Goal: Transaction & Acquisition: Purchase product/service

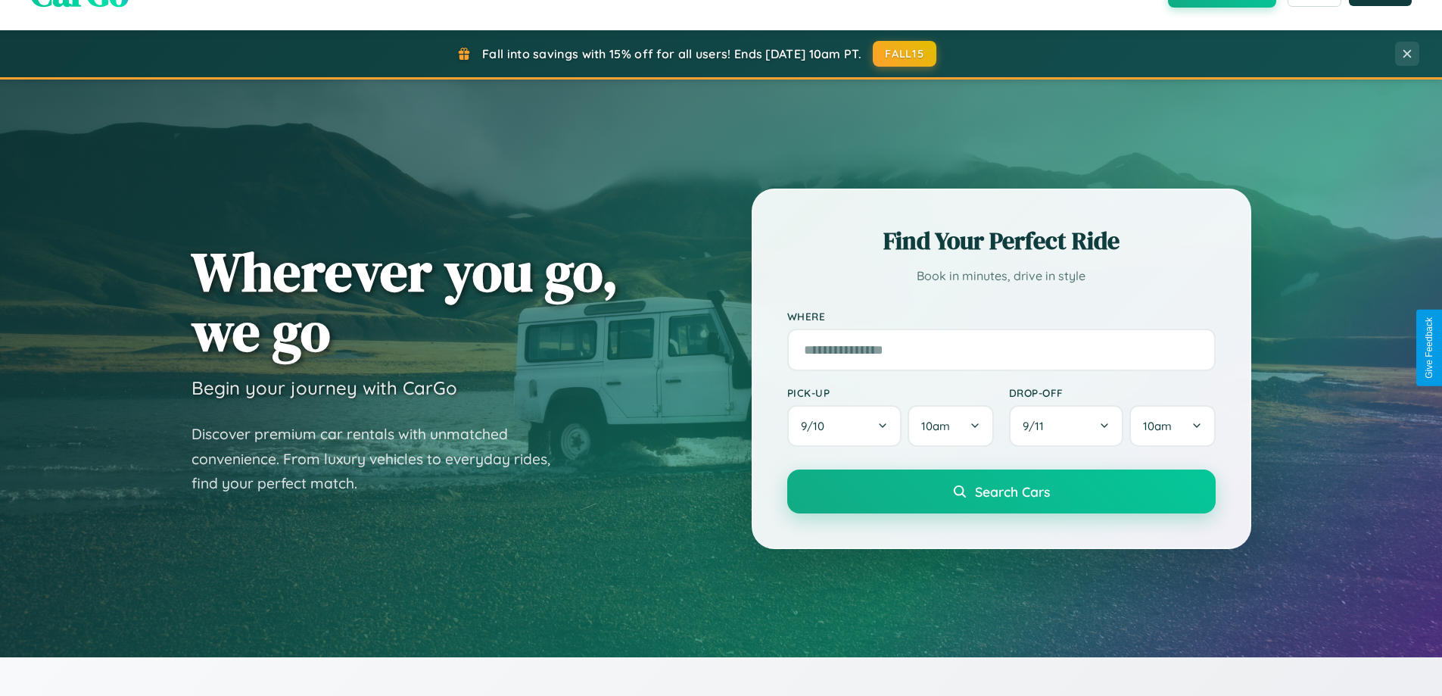
scroll to position [2433, 0]
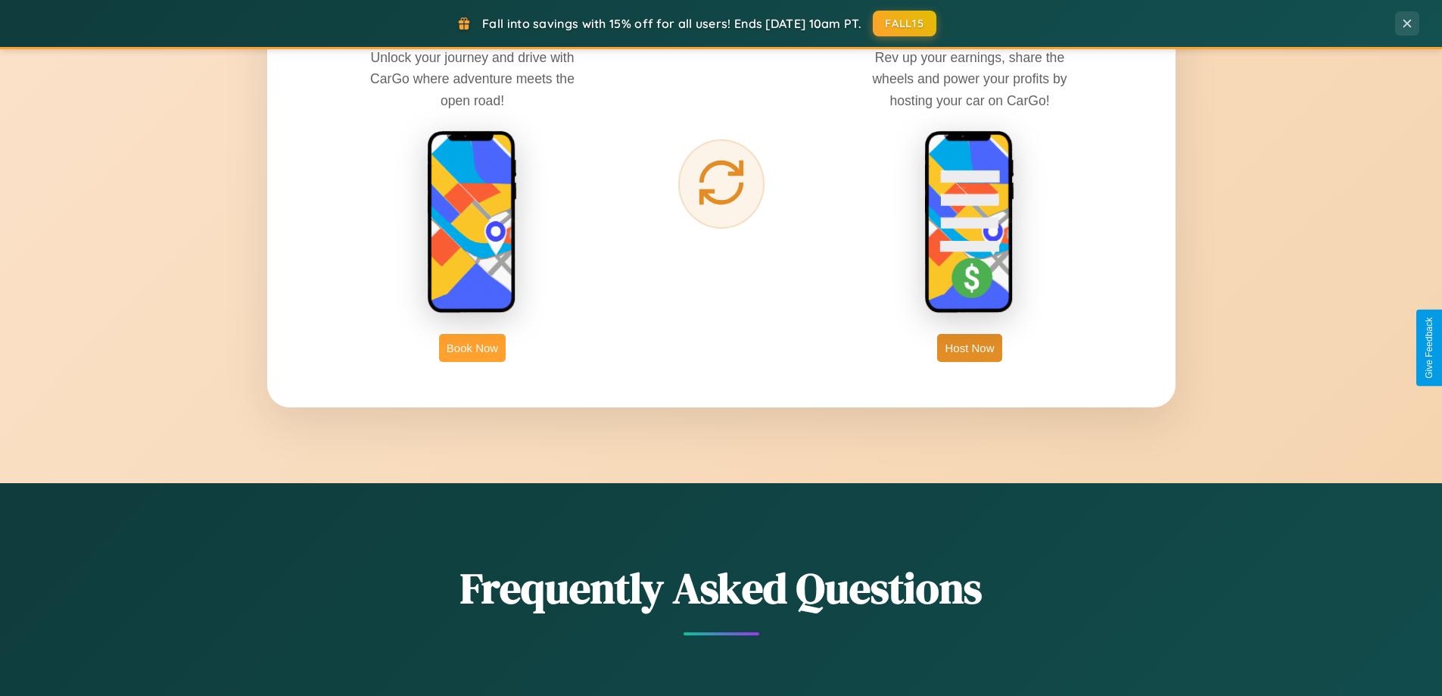
click at [472, 348] on button "Book Now" at bounding box center [472, 348] width 67 height 28
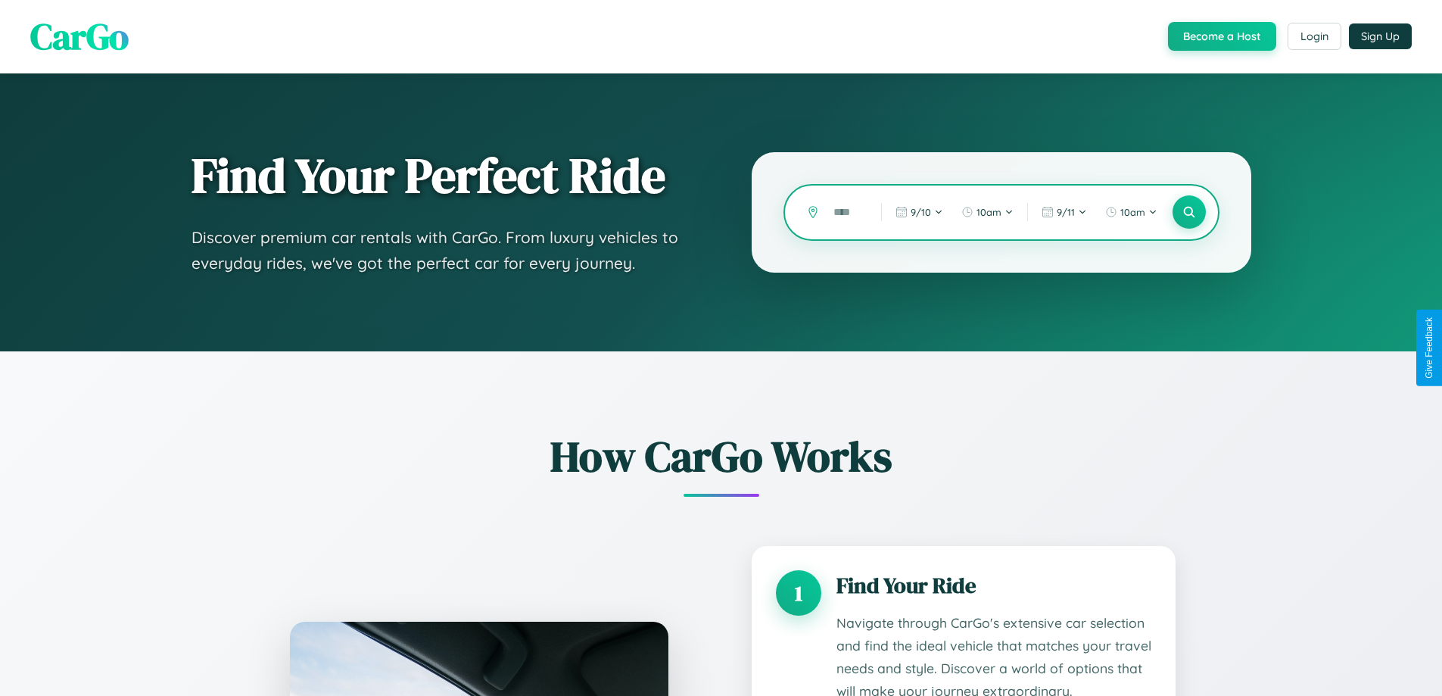
click at [846, 212] on input "text" at bounding box center [846, 212] width 40 height 26
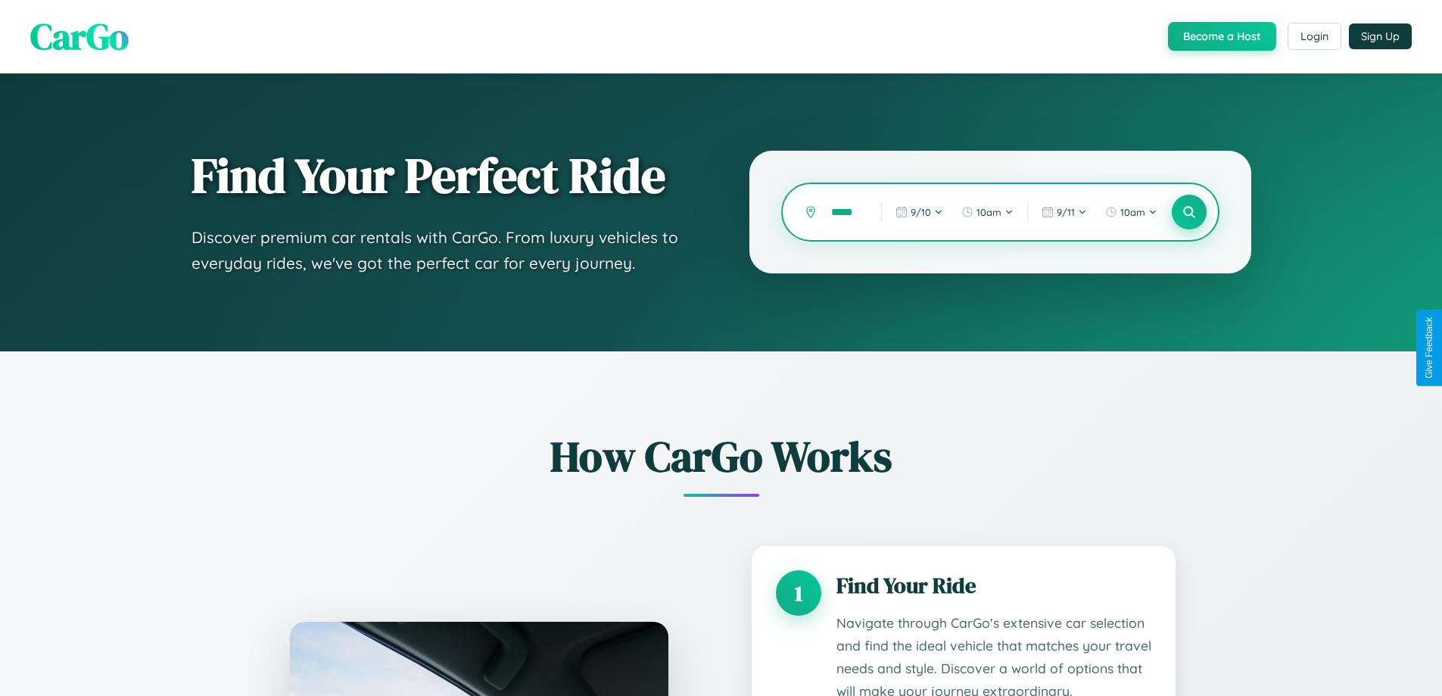
type input "*****"
click at [1189, 212] on icon at bounding box center [1189, 212] width 14 height 14
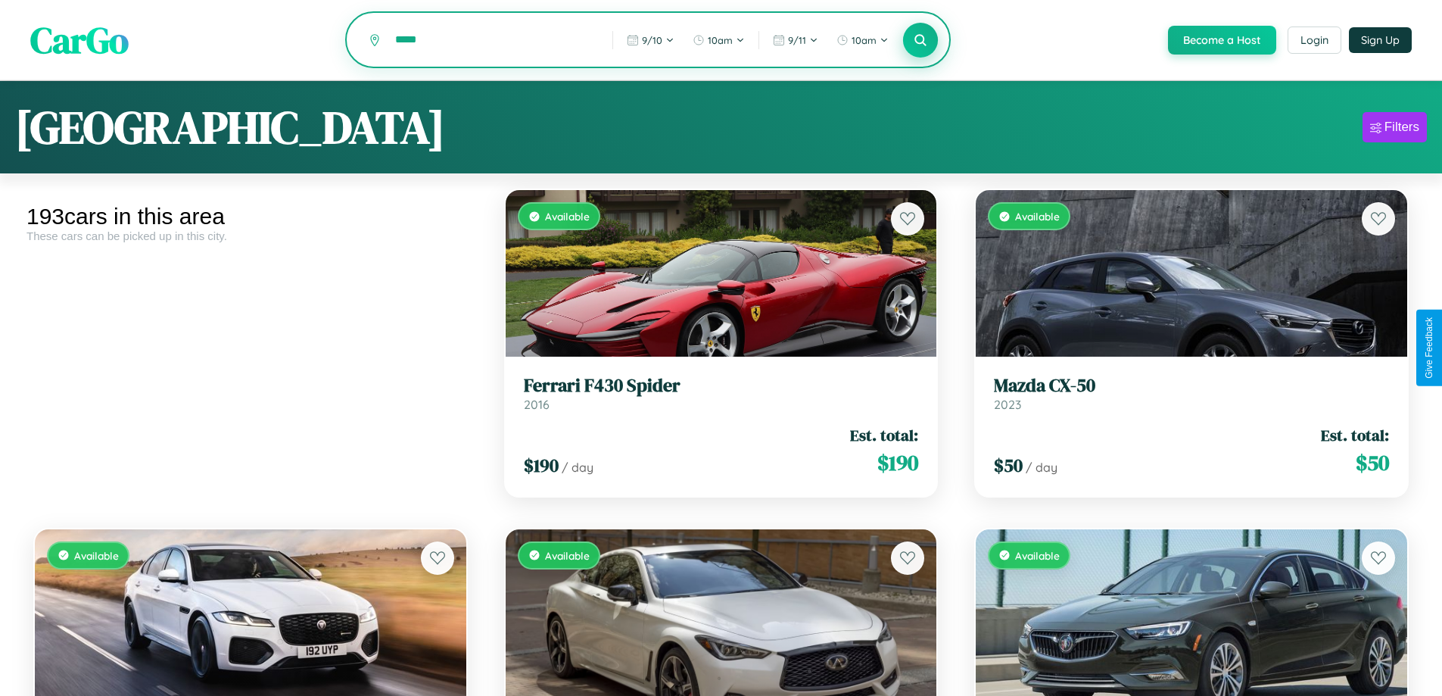
type input "*****"
click at [920, 41] on icon at bounding box center [921, 40] width 14 height 14
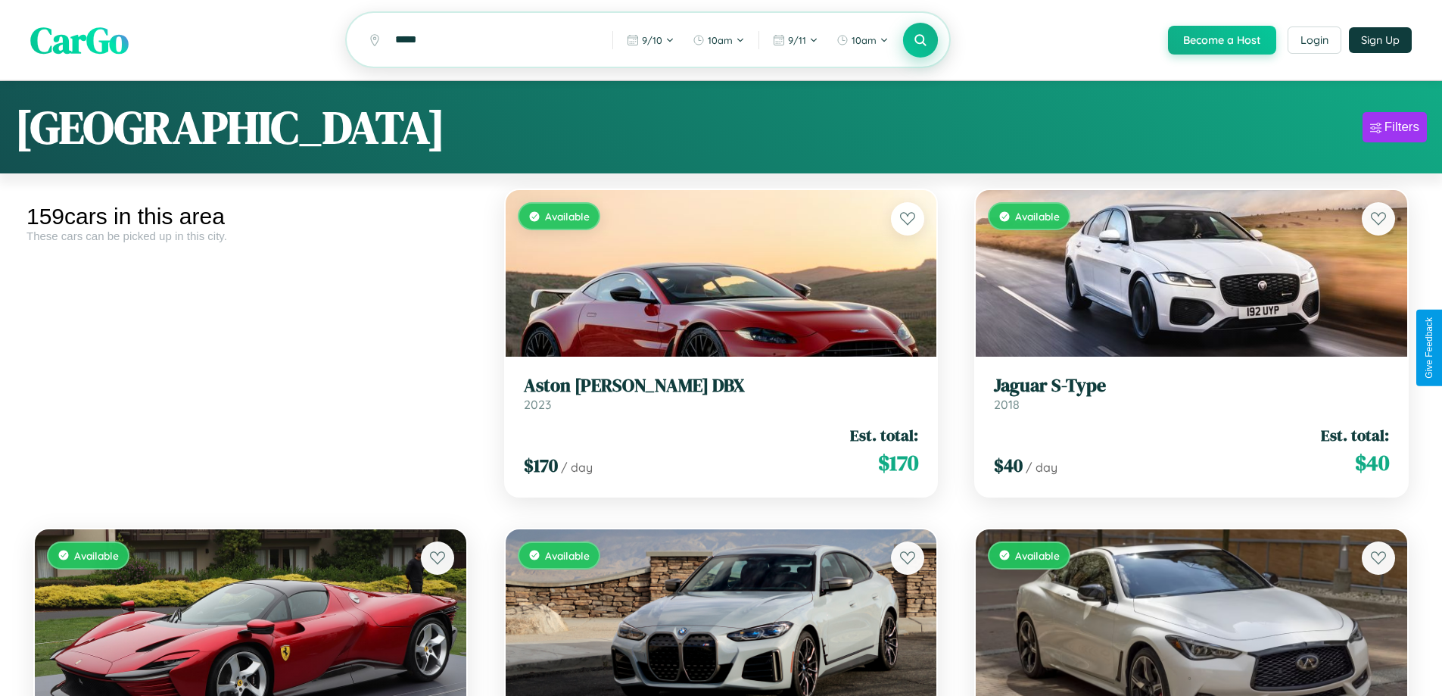
scroll to position [8689, 0]
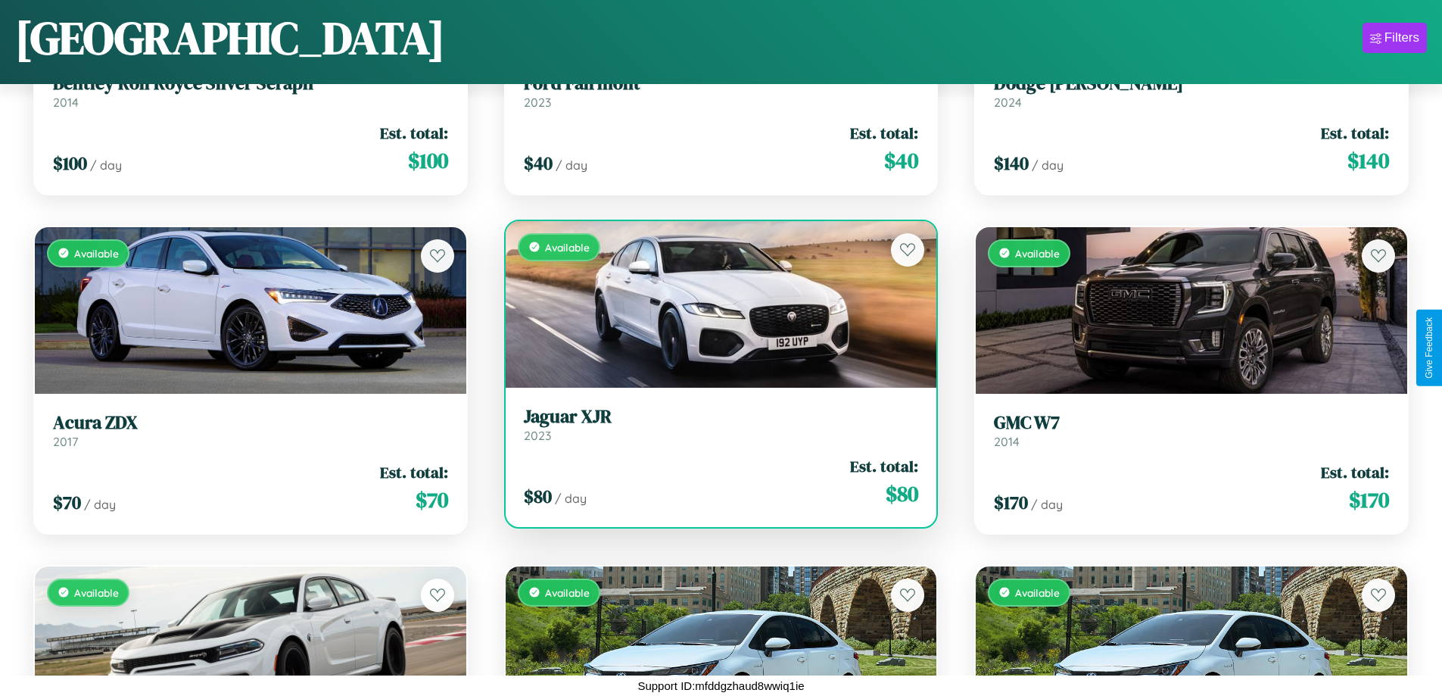
click at [715, 304] on div "Available" at bounding box center [722, 304] width 432 height 167
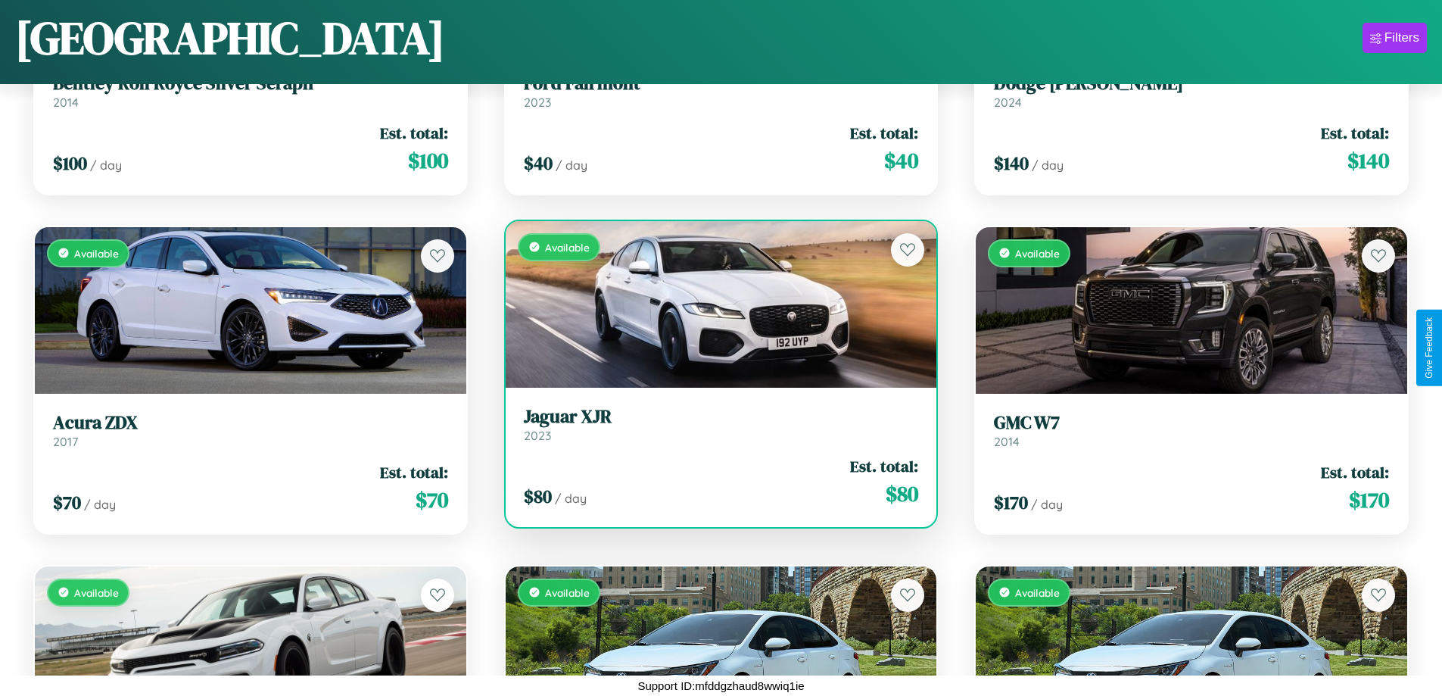
click at [715, 304] on div "Available" at bounding box center [722, 304] width 432 height 167
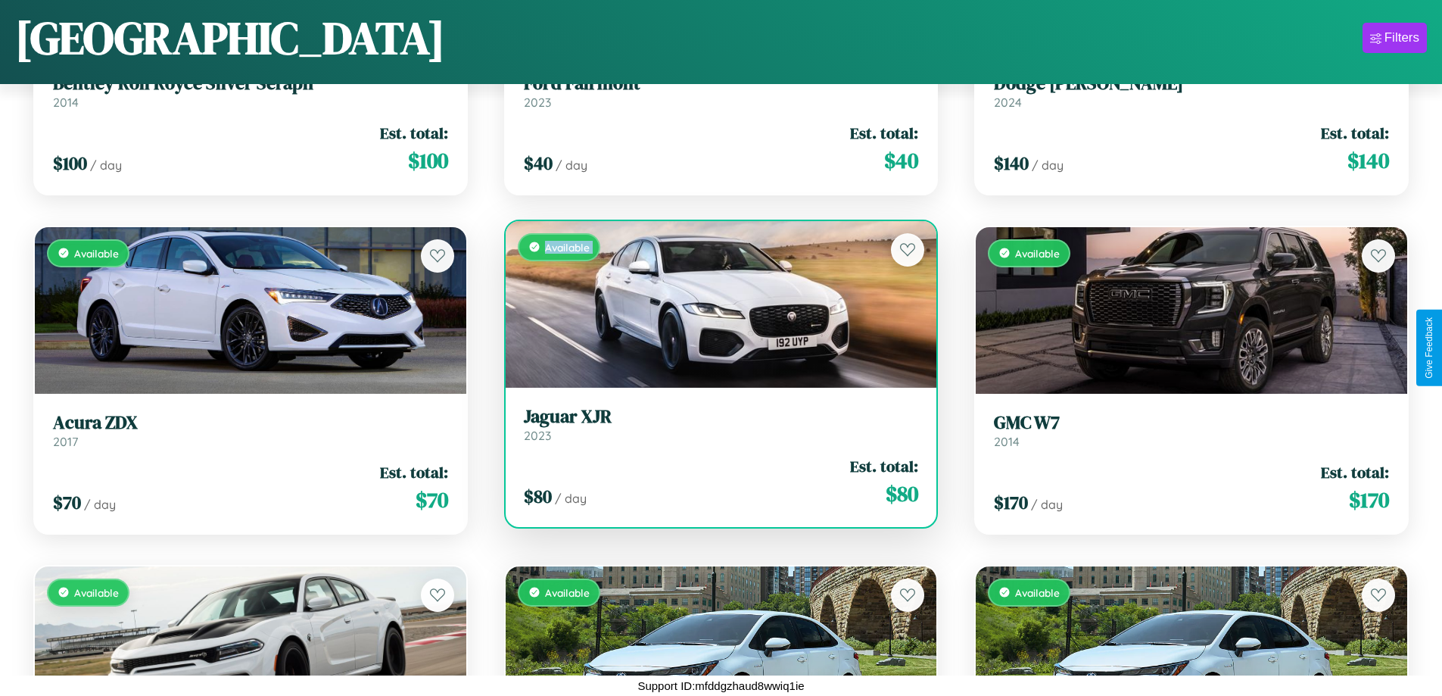
click at [715, 304] on div "Available" at bounding box center [722, 304] width 432 height 167
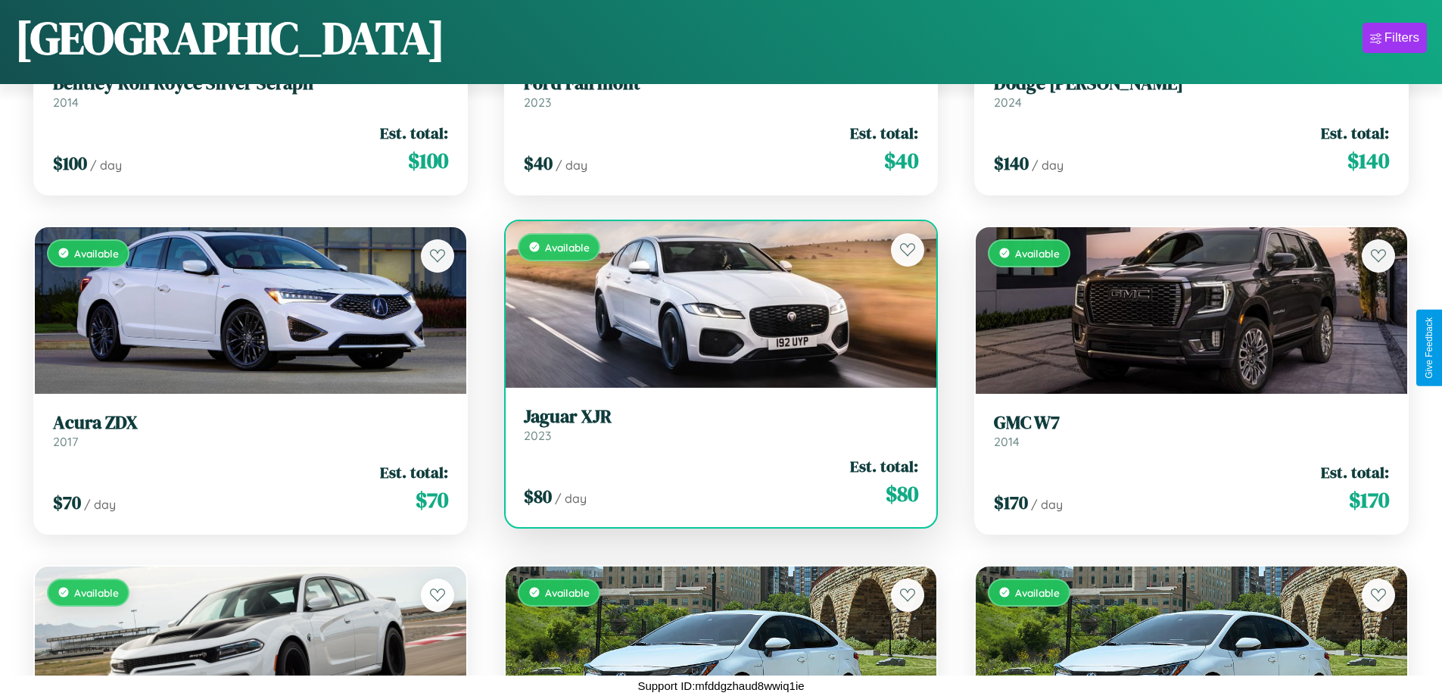
click at [715, 304] on div "Available" at bounding box center [722, 304] width 432 height 167
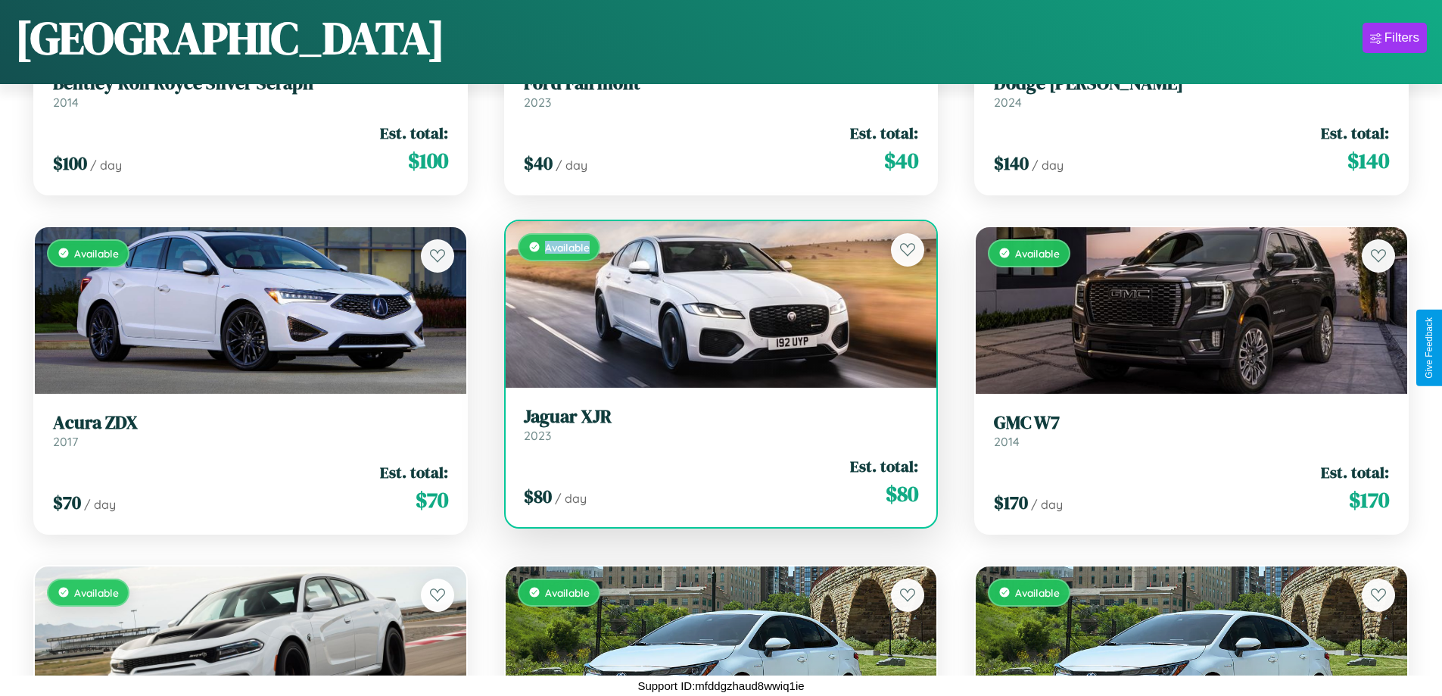
click at [715, 304] on div "Available" at bounding box center [722, 304] width 432 height 167
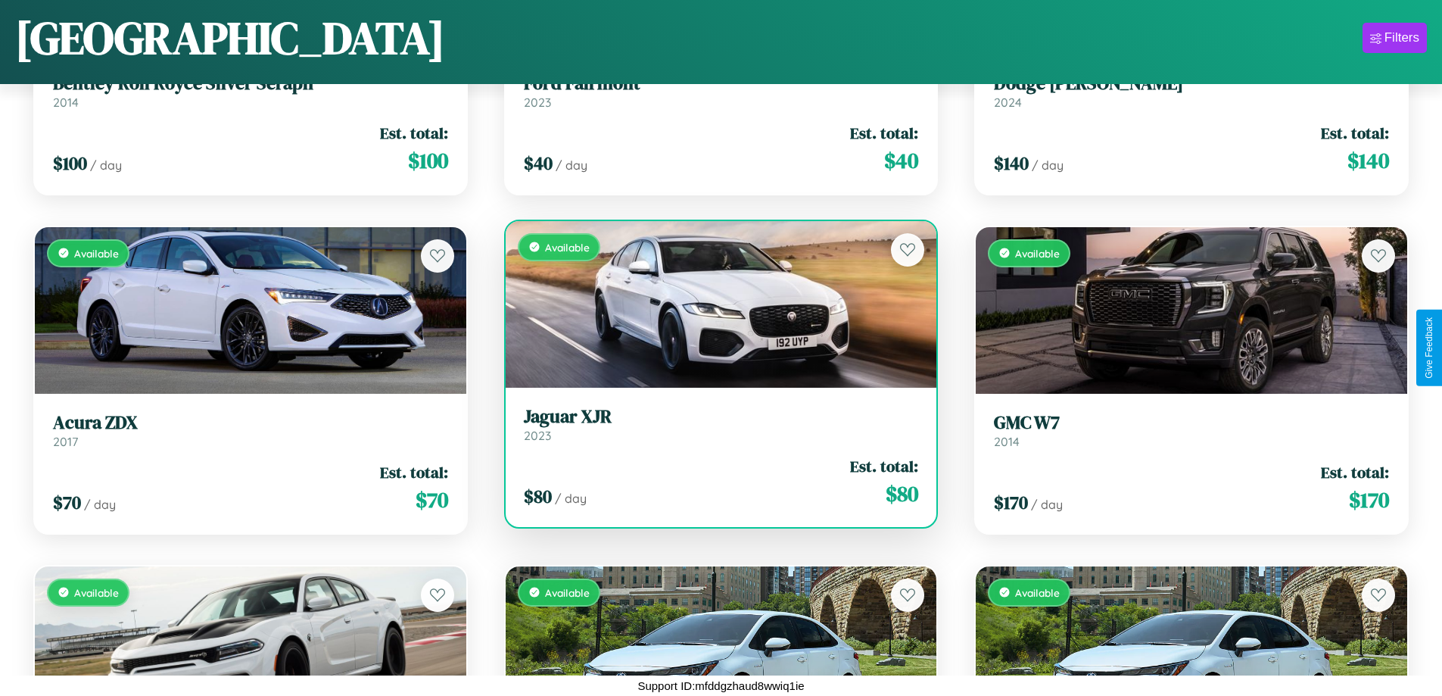
click at [715, 424] on h3 "Jaguar XJR" at bounding box center [721, 417] width 395 height 22
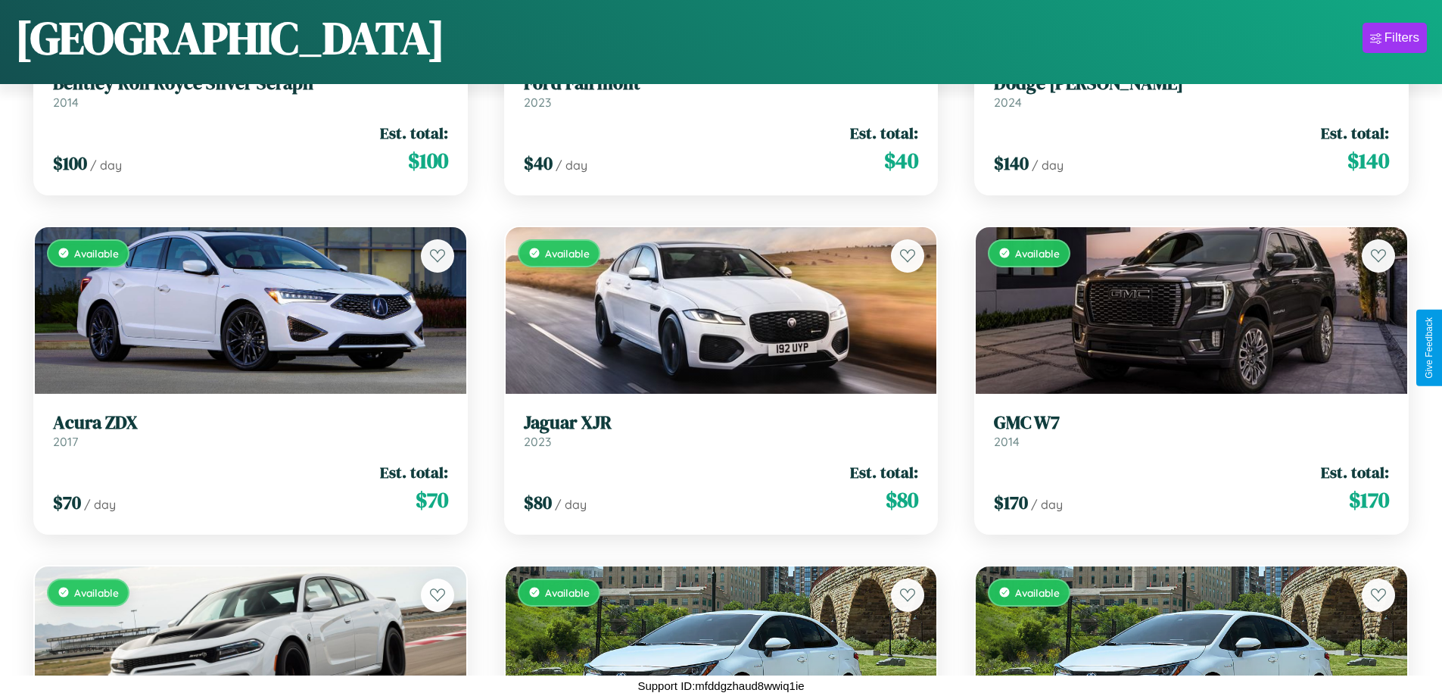
scroll to position [4282, 0]
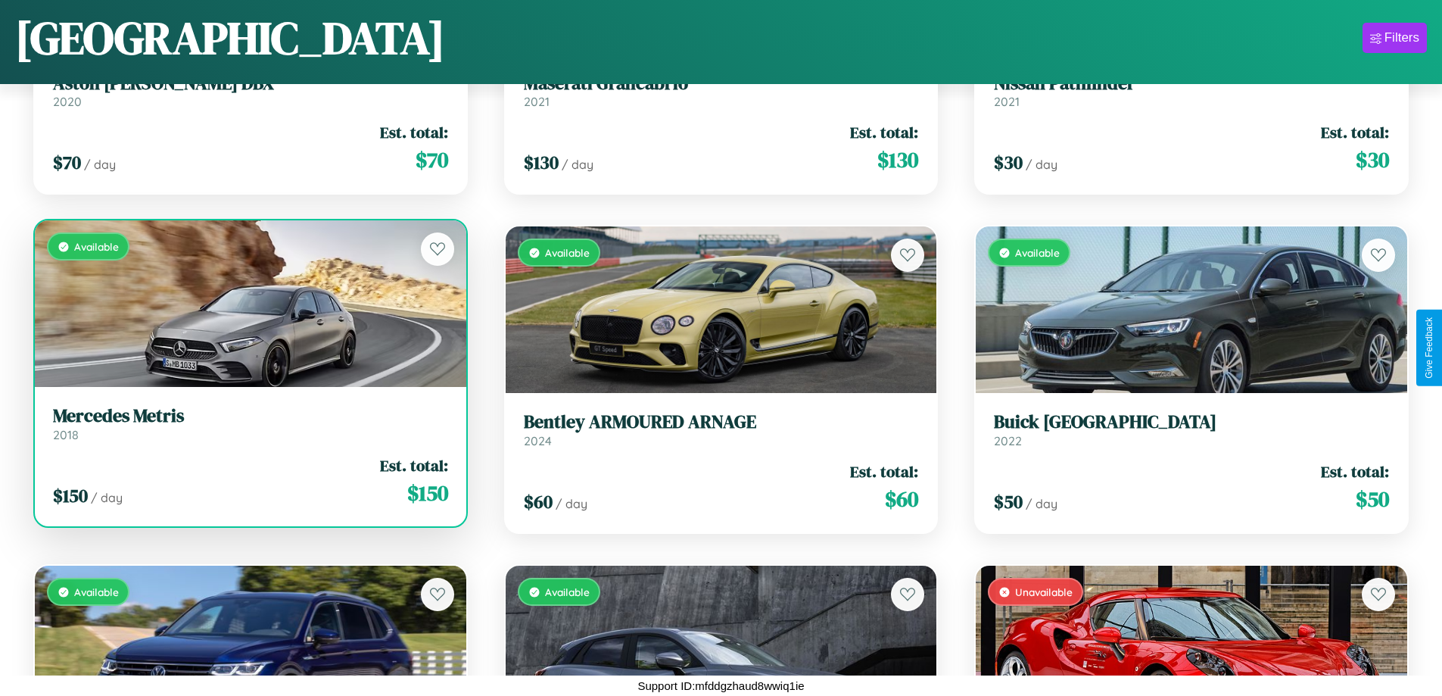
click at [248, 427] on link "Mercedes Metris 2018" at bounding box center [250, 423] width 395 height 37
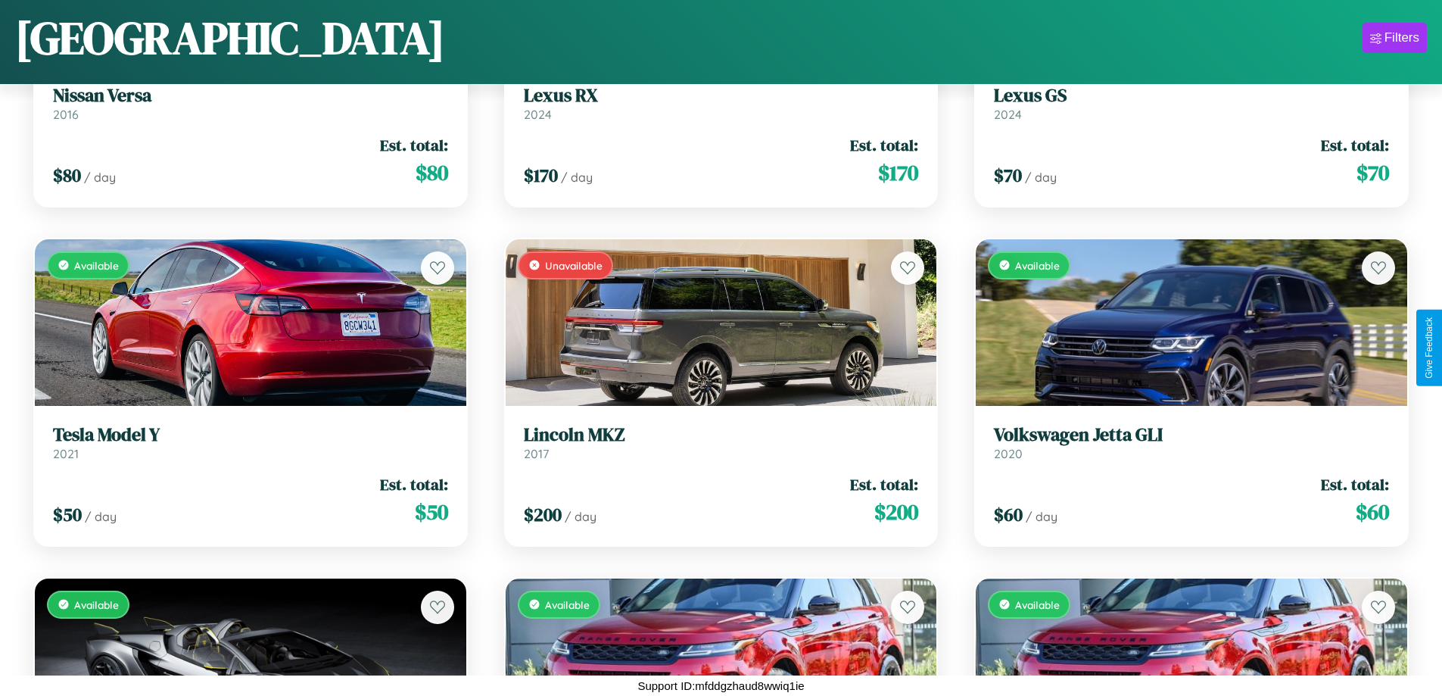
scroll to position [15131, 0]
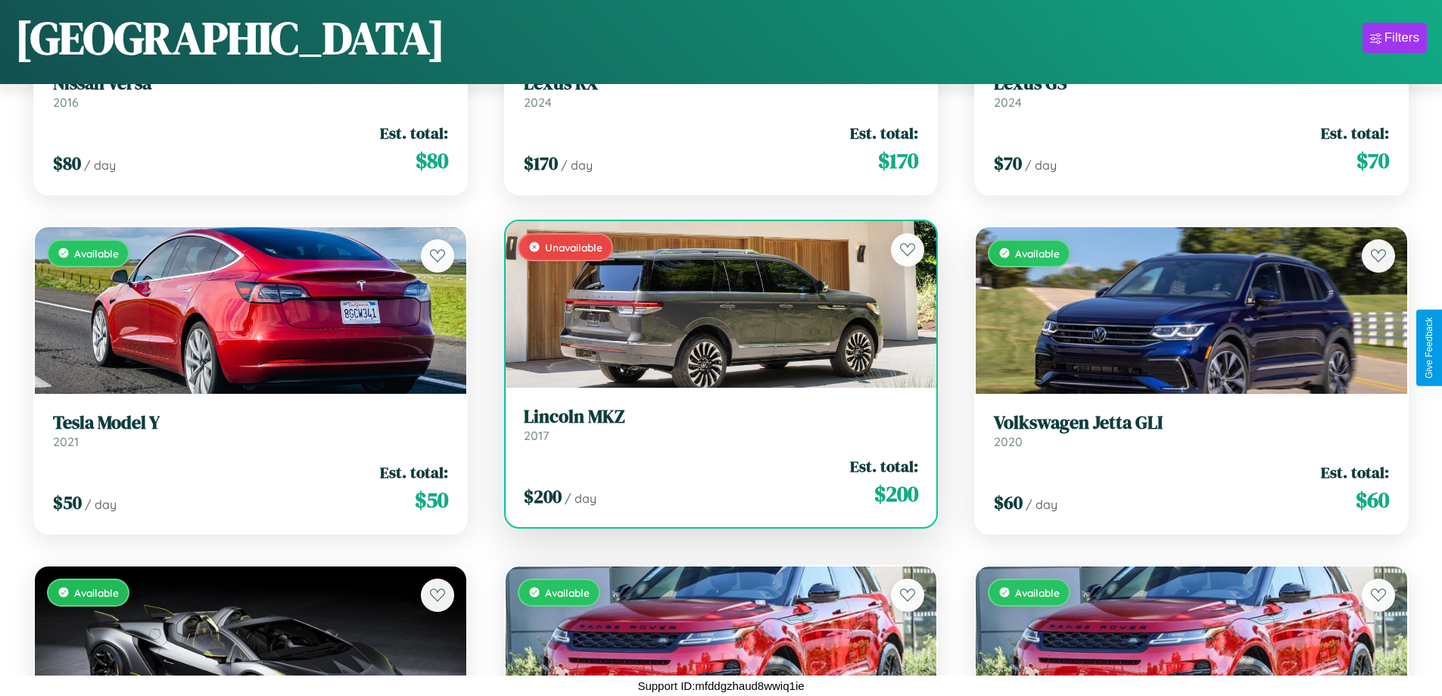
click at [715, 424] on h3 "Lincoln MKZ" at bounding box center [721, 417] width 395 height 22
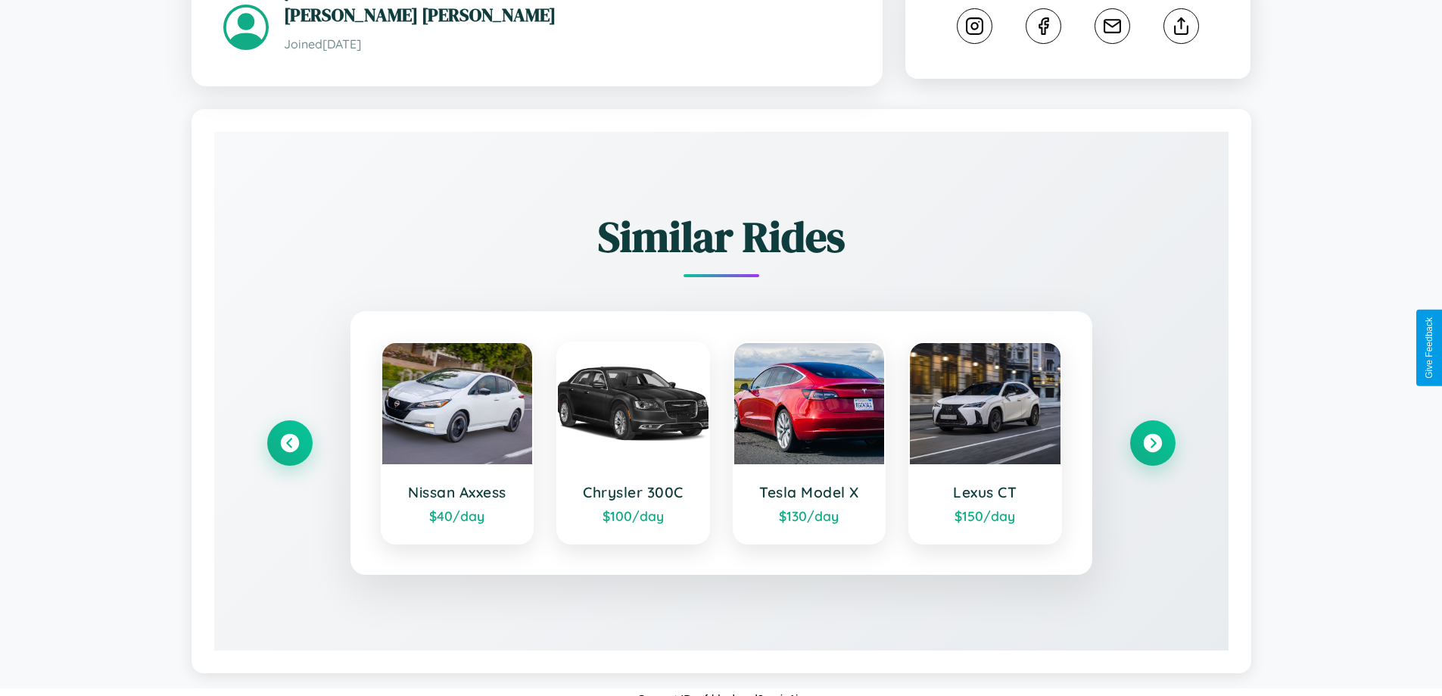
scroll to position [832, 0]
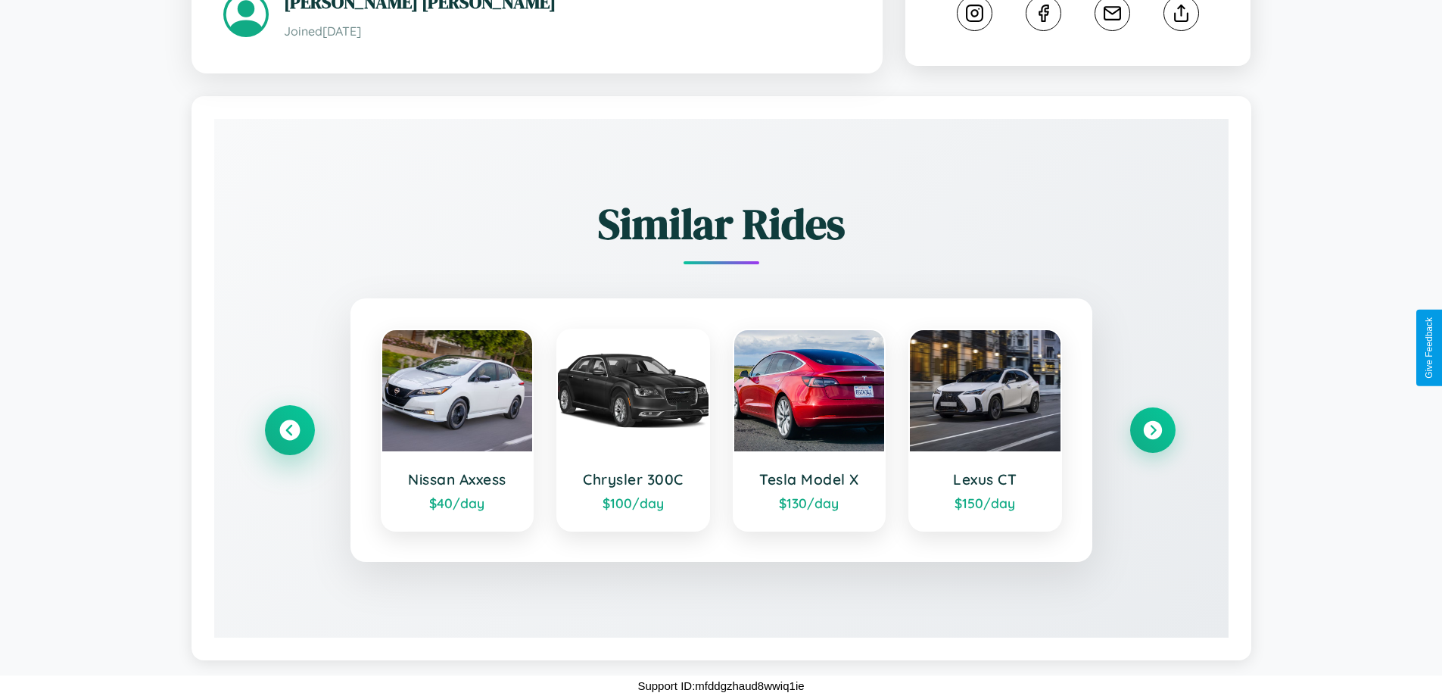
click at [289, 430] on icon at bounding box center [289, 430] width 20 height 20
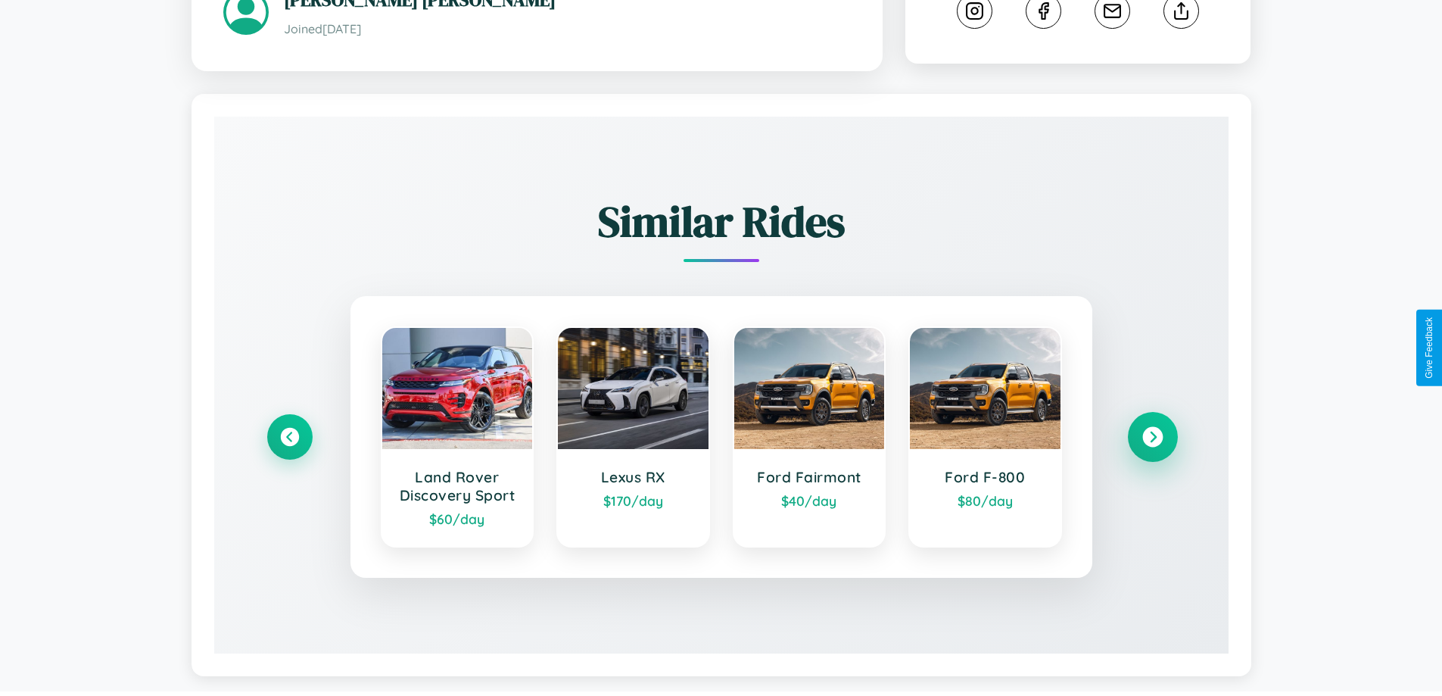
click at [1152, 439] on icon at bounding box center [1153, 437] width 20 height 20
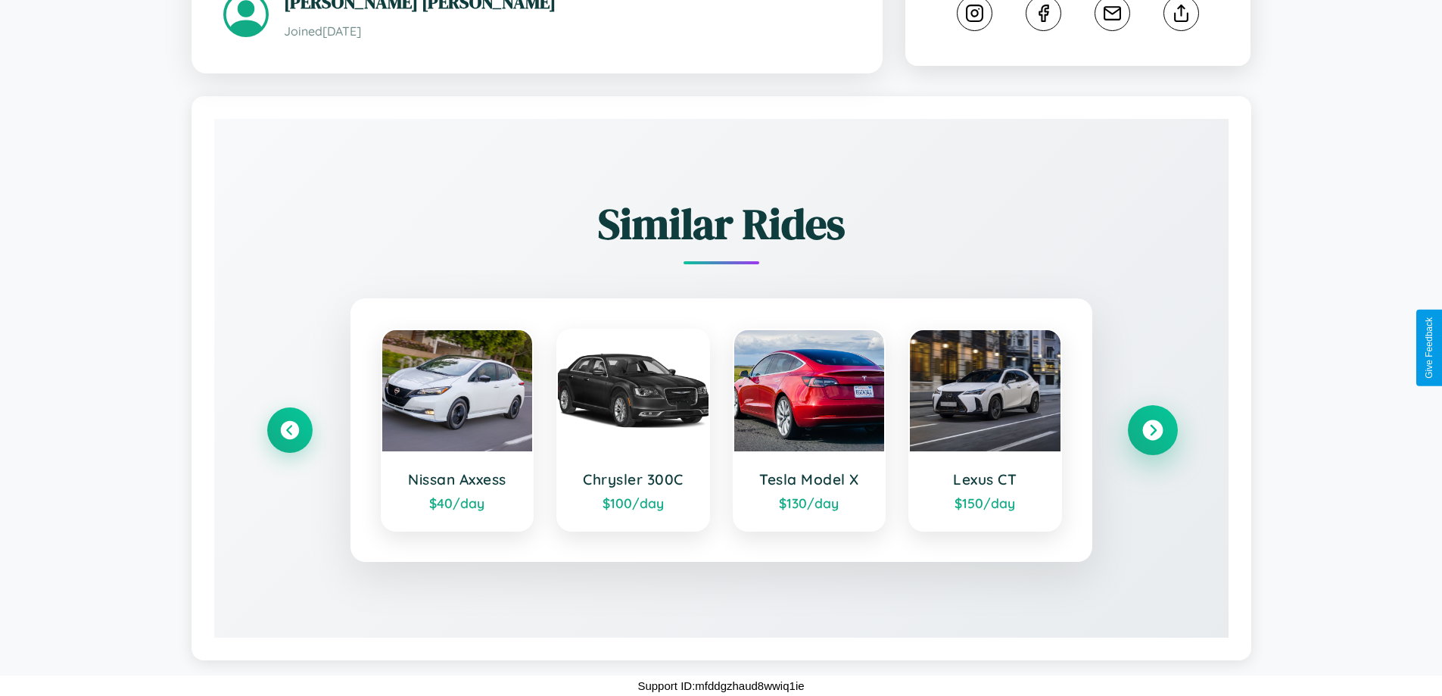
click at [1152, 430] on icon at bounding box center [1153, 430] width 20 height 20
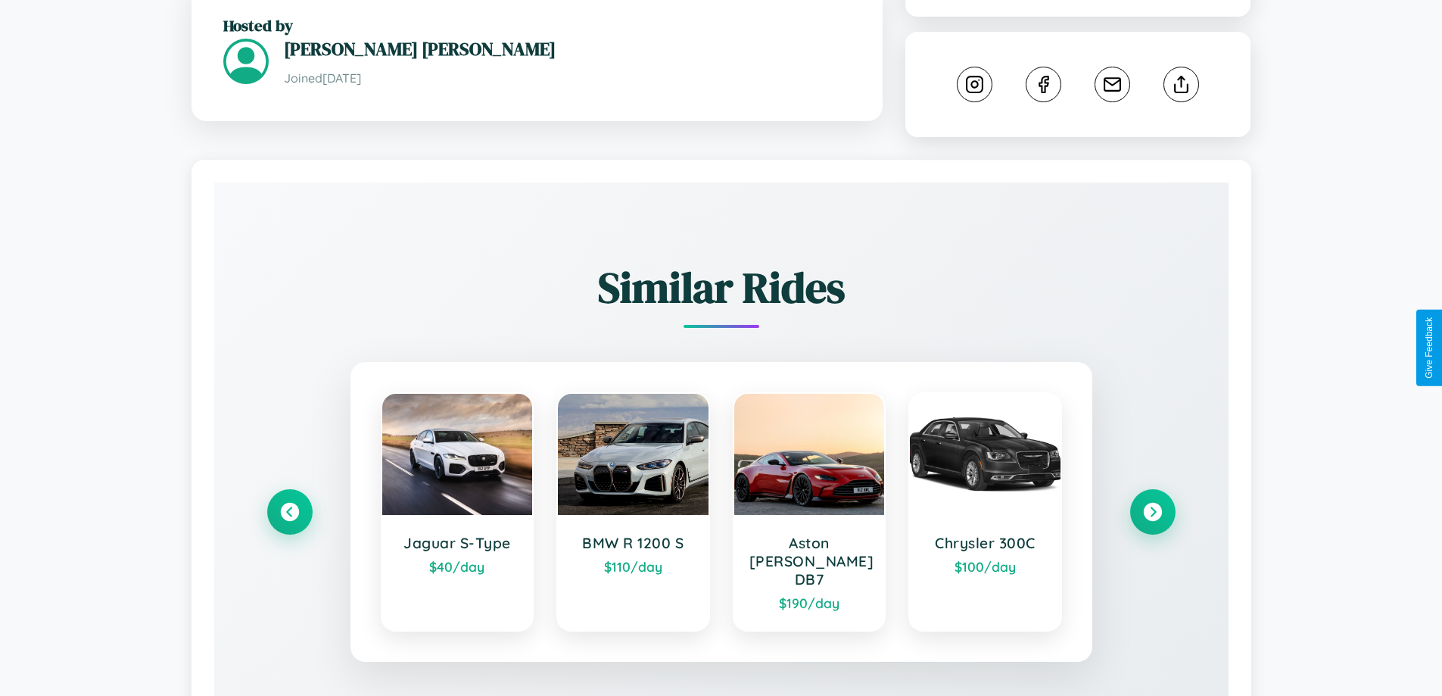
scroll to position [843, 0]
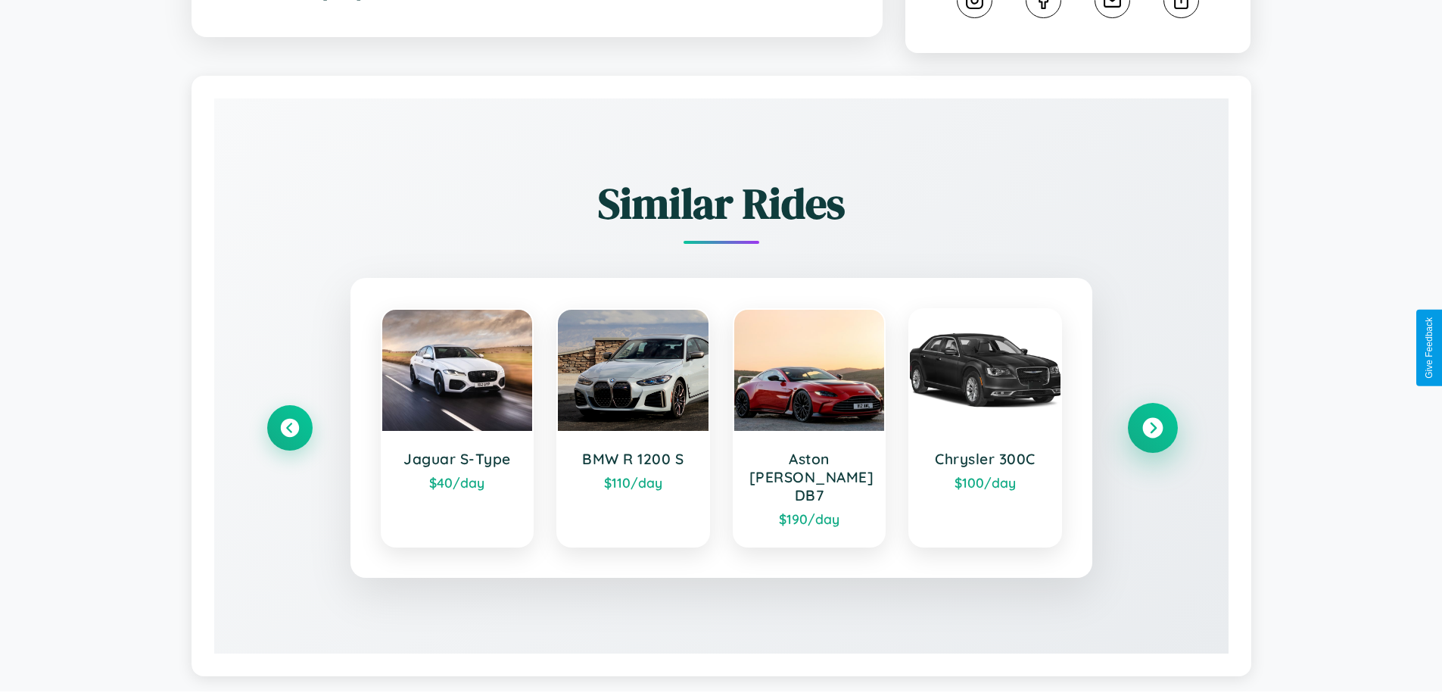
click at [1152, 421] on icon at bounding box center [1153, 428] width 20 height 20
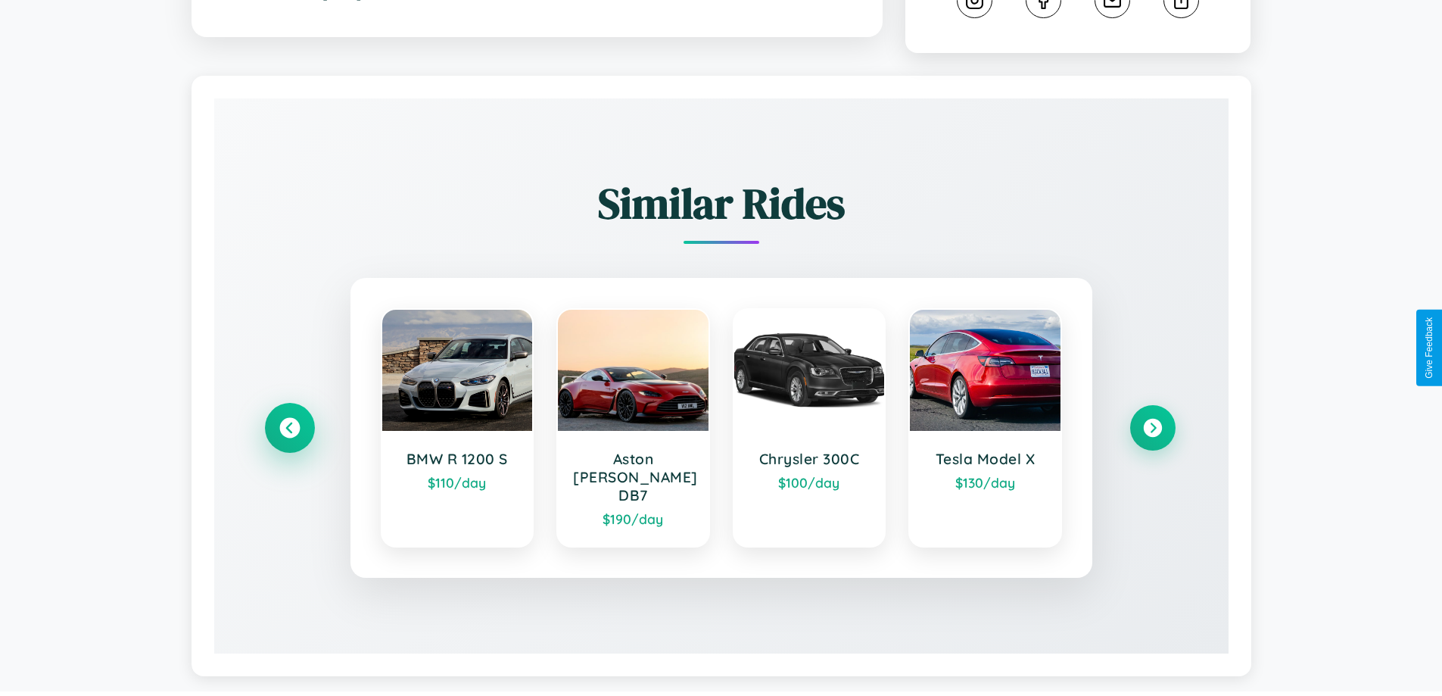
click at [289, 421] on icon at bounding box center [289, 428] width 20 height 20
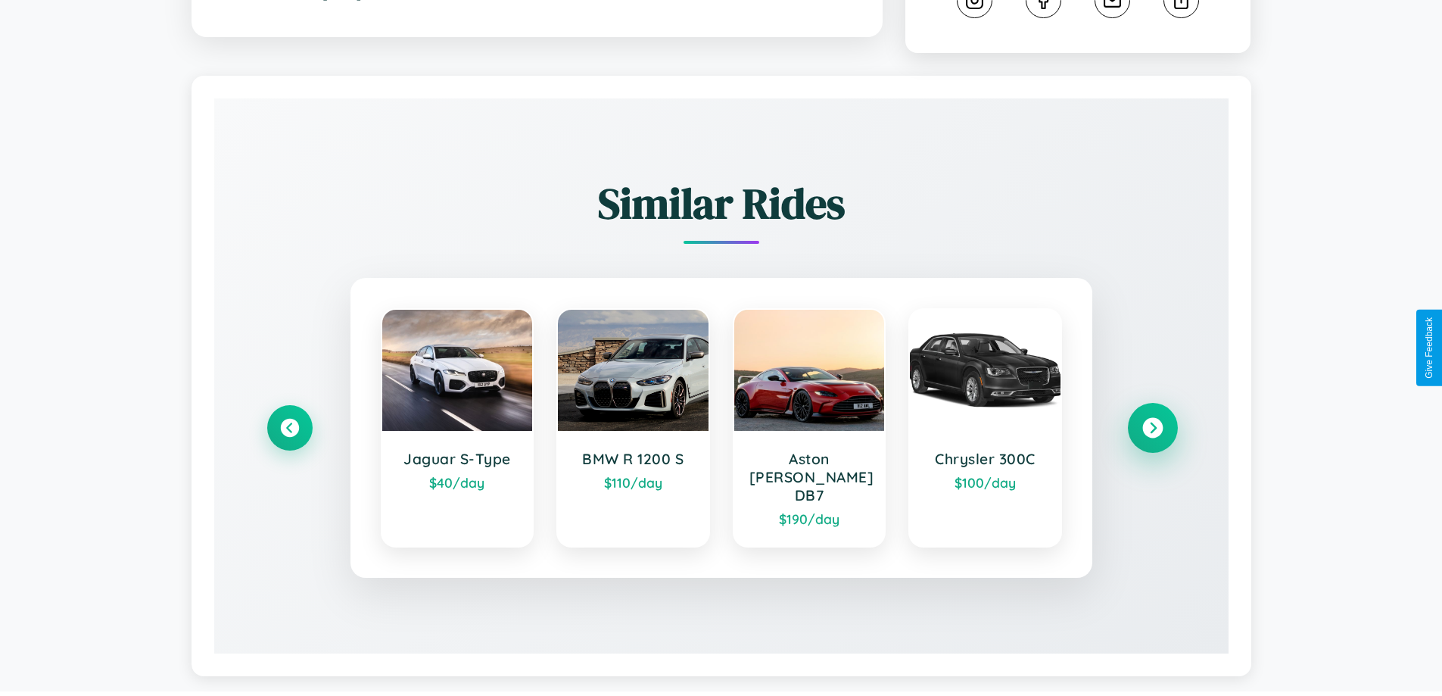
click at [1152, 421] on icon at bounding box center [1153, 428] width 20 height 20
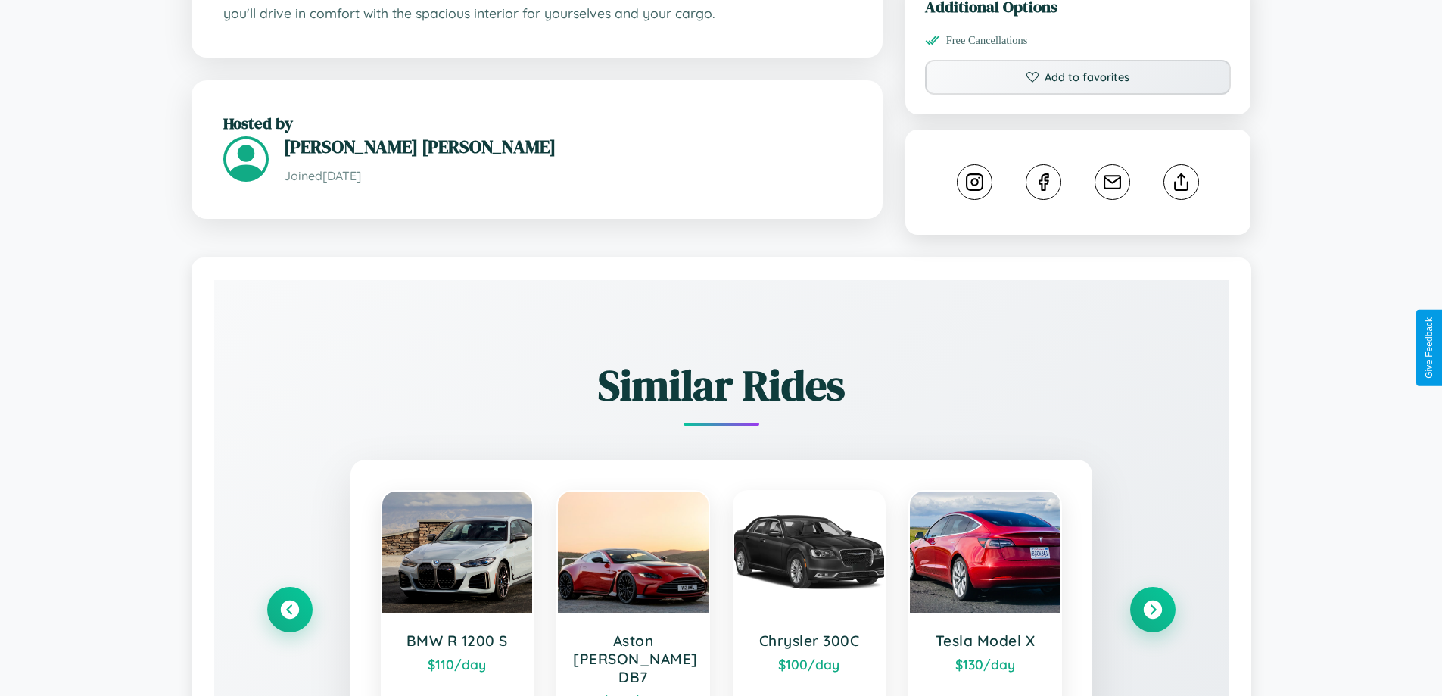
scroll to position [497, 0]
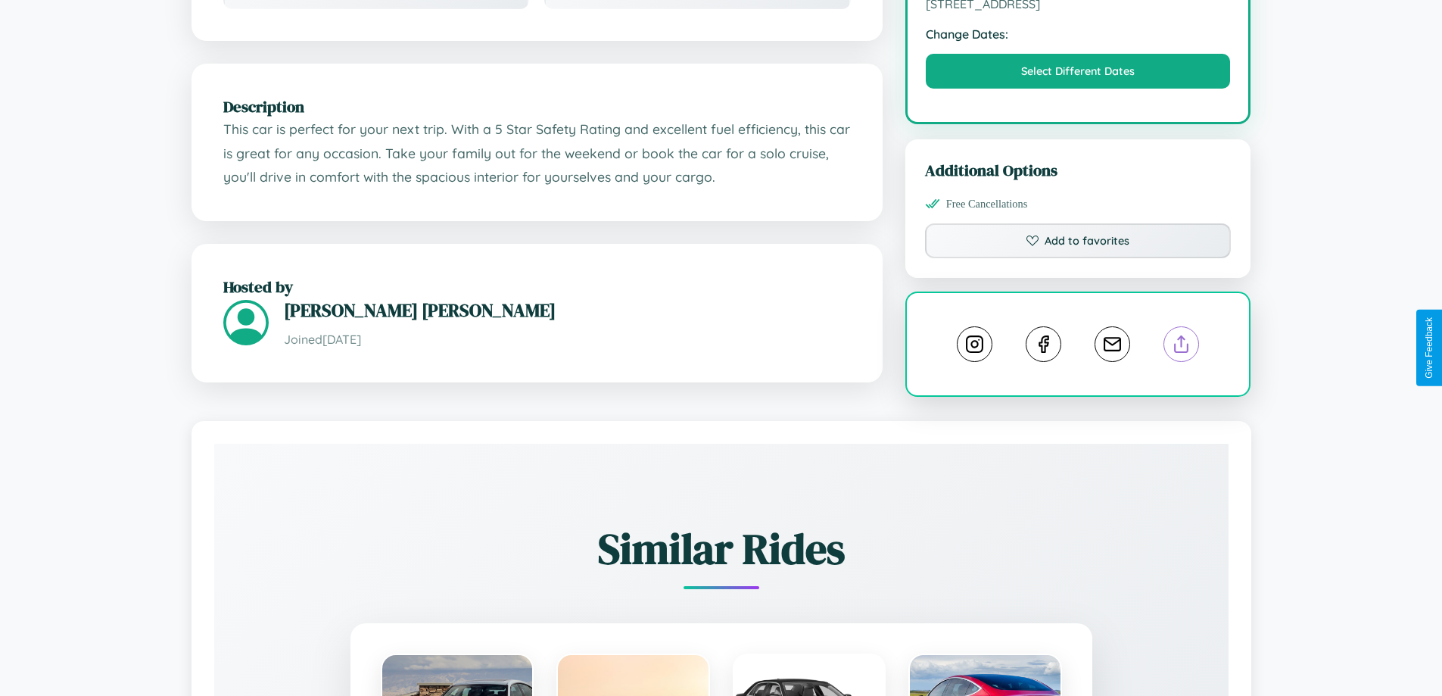
click at [1182, 346] on line at bounding box center [1182, 341] width 0 height 11
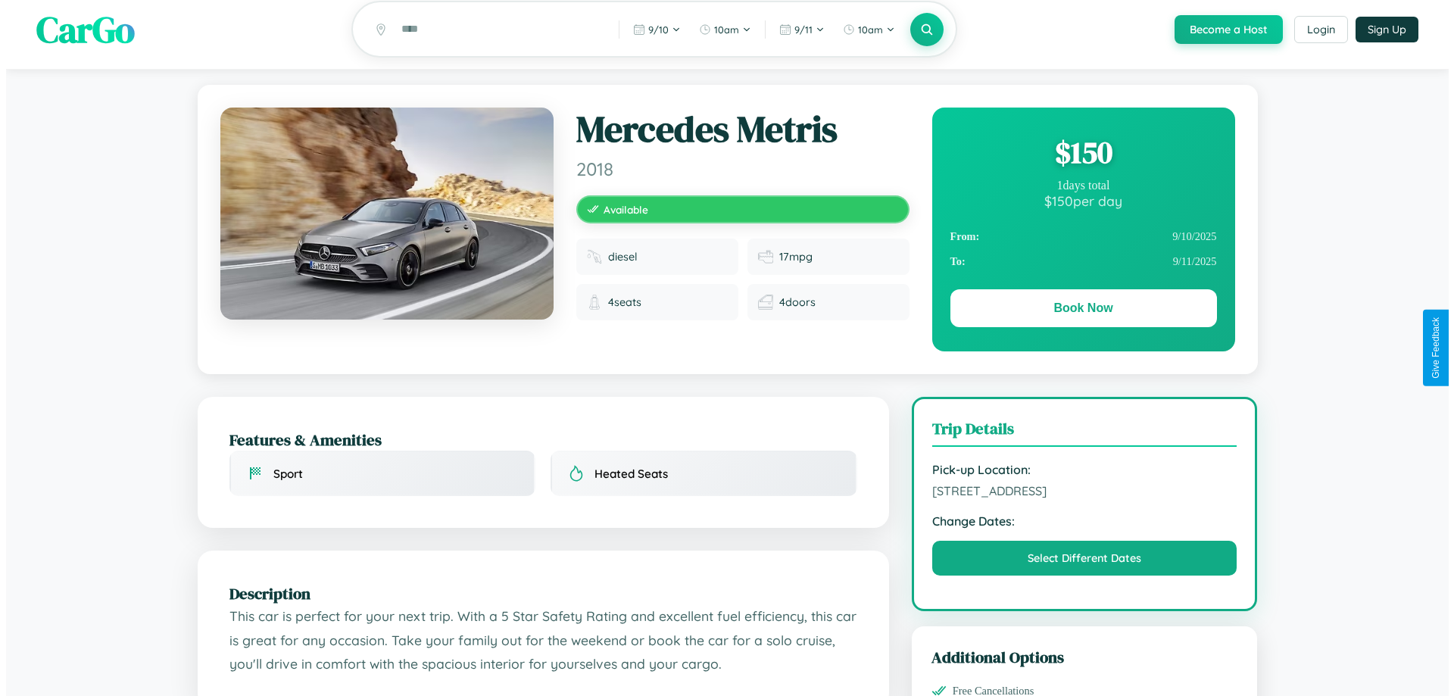
scroll to position [0, 0]
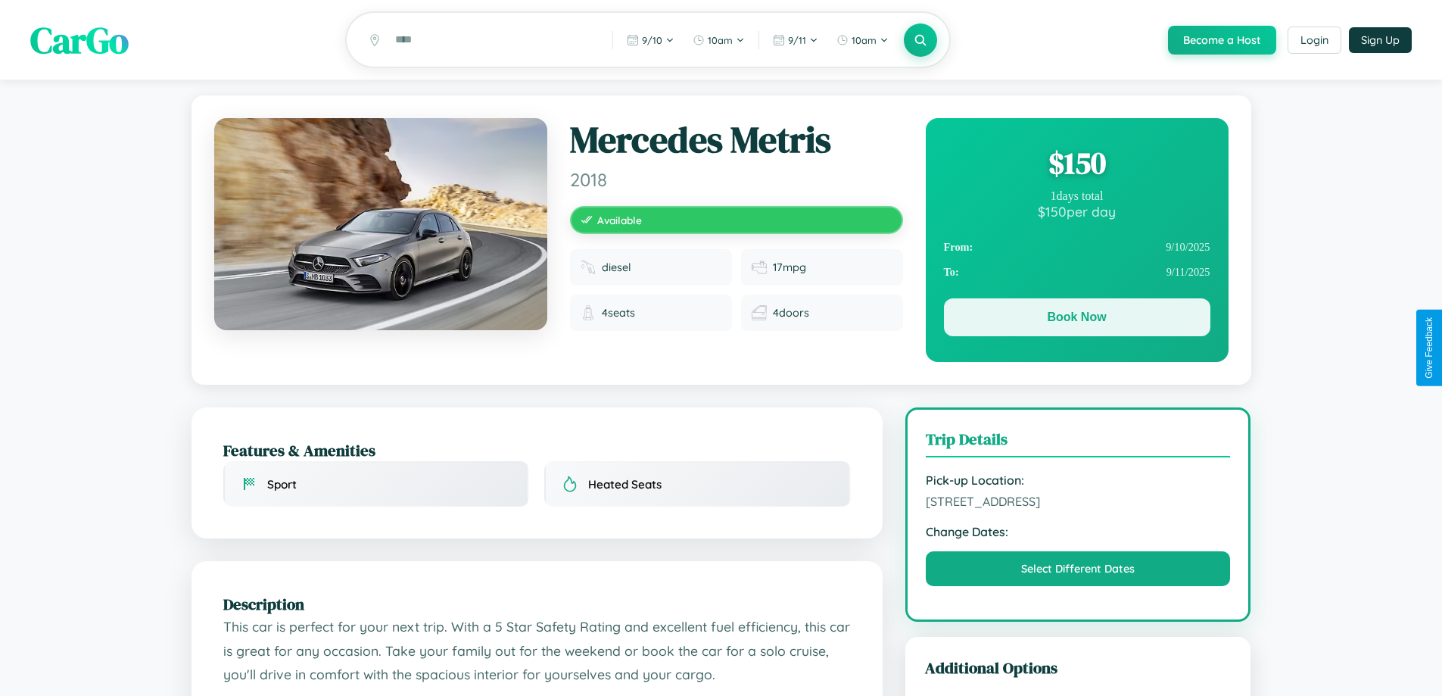
click at [1077, 320] on button "Book Now" at bounding box center [1077, 317] width 267 height 38
